Goal: Task Accomplishment & Management: Manage account settings

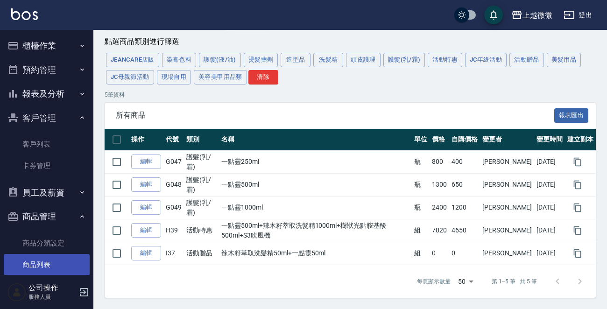
scroll to position [15, 0]
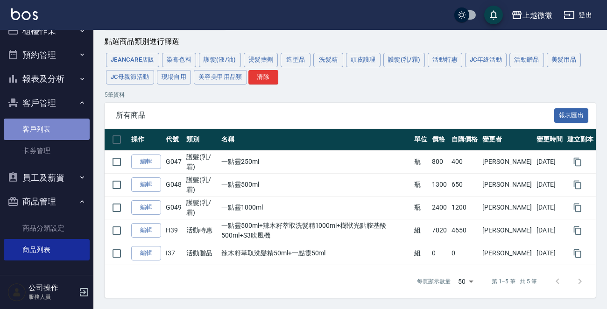
click at [51, 126] on link "客戶列表" at bounding box center [47, 129] width 86 height 21
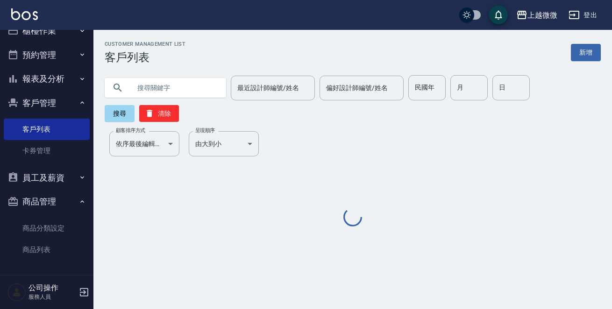
click at [186, 83] on input "text" at bounding box center [175, 87] width 88 height 25
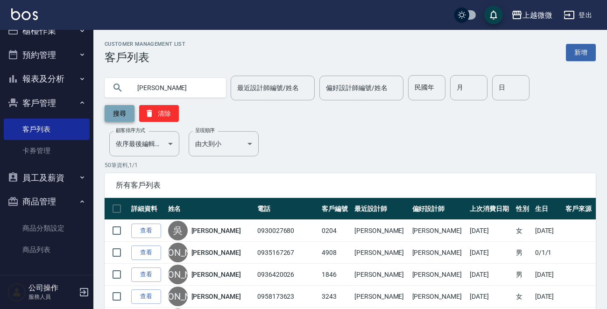
type input "[PERSON_NAME]"
click at [112, 107] on button "搜尋" at bounding box center [120, 113] width 30 height 17
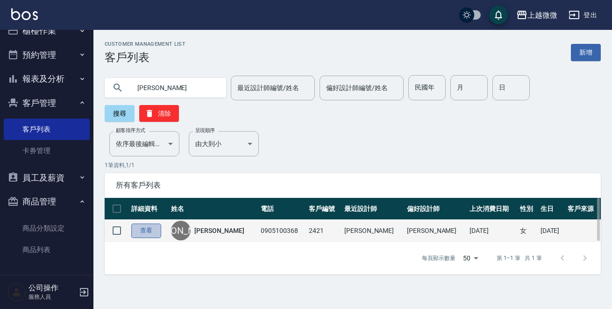
click at [139, 224] on link "查看" at bounding box center [146, 231] width 30 height 14
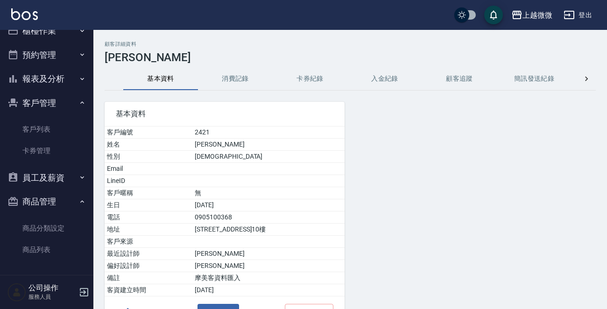
click at [229, 79] on button "消費記錄" at bounding box center [235, 79] width 75 height 22
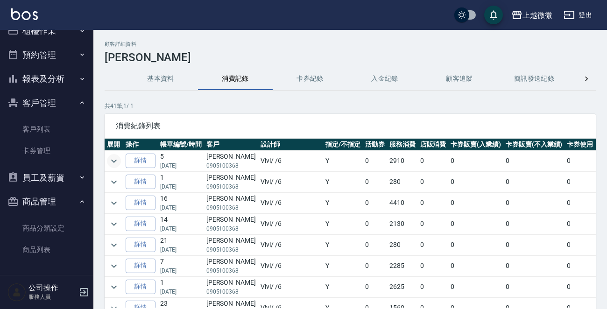
click at [113, 160] on icon "expand row" at bounding box center [113, 161] width 11 height 11
